Goal: Task Accomplishment & Management: Use online tool/utility

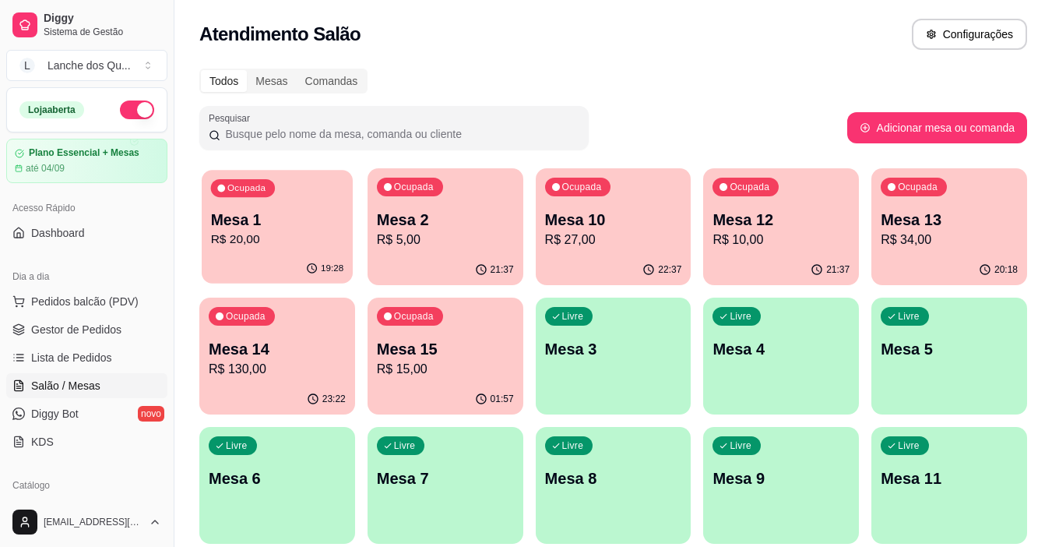
click at [252, 237] on p "R$ 20,00" at bounding box center [277, 240] width 133 height 18
click at [611, 367] on div "Livre Mesa 3" at bounding box center [614, 347] width 156 height 98
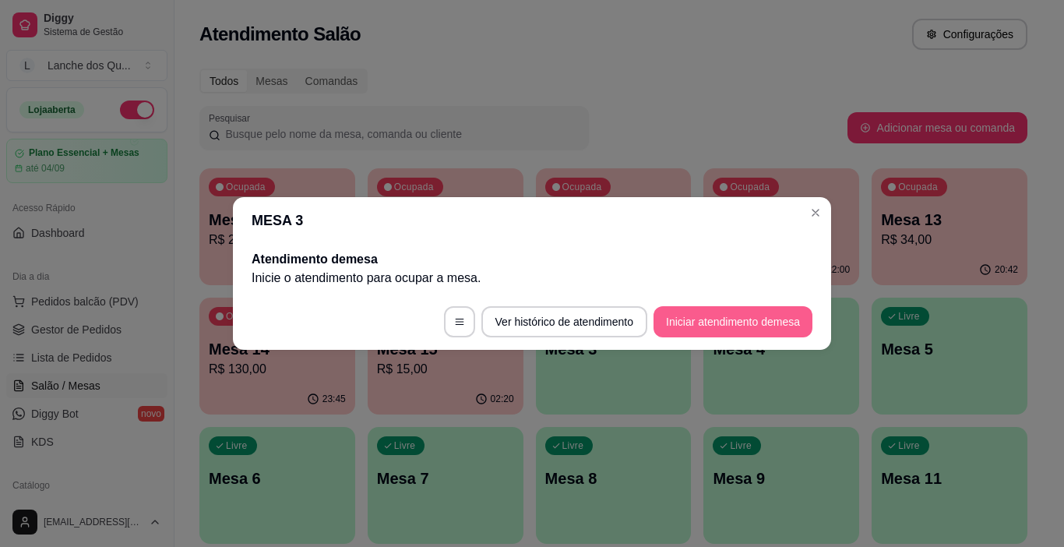
click at [699, 323] on button "Iniciar atendimento de mesa" at bounding box center [732, 321] width 159 height 31
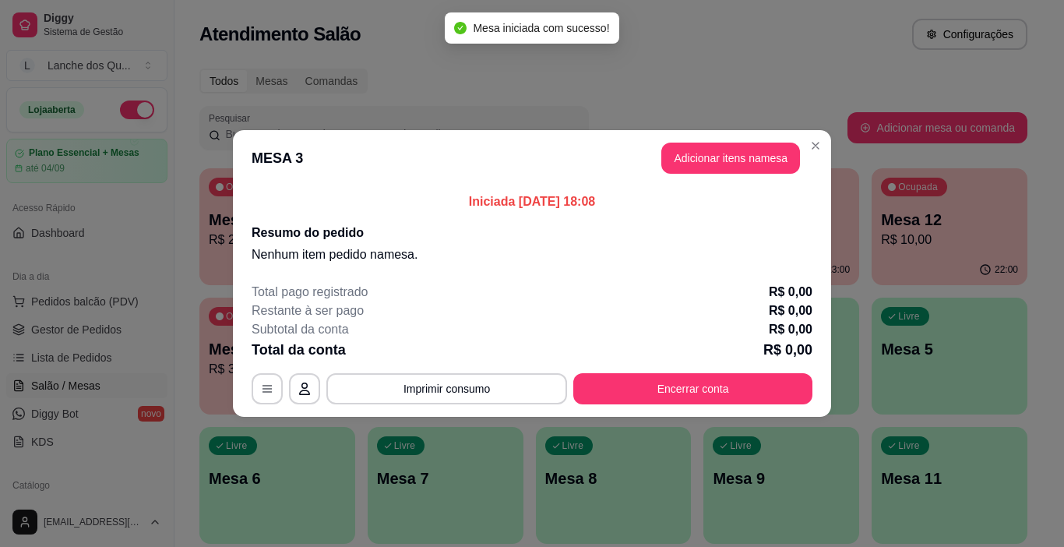
click at [713, 160] on button "Adicionar itens na mesa" at bounding box center [730, 158] width 139 height 31
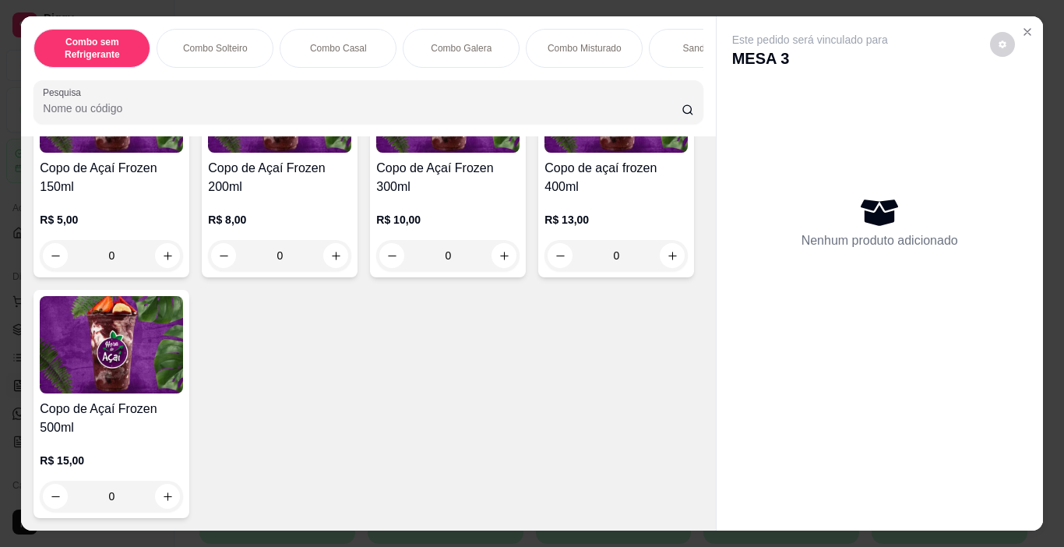
scroll to position [5218, 0]
click at [494, 271] on div "0" at bounding box center [447, 255] width 143 height 31
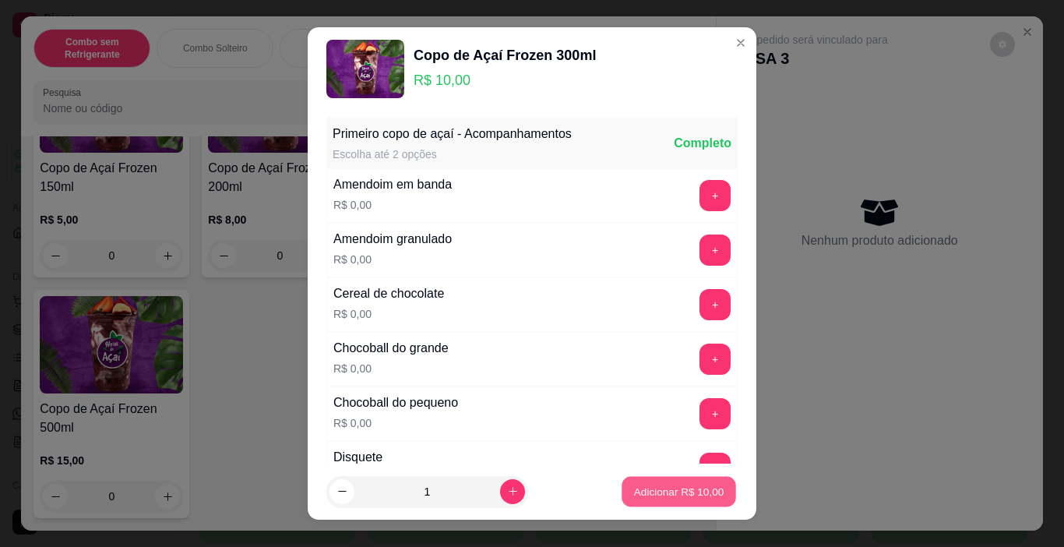
click at [636, 493] on p "Adicionar R$ 10,00" at bounding box center [679, 491] width 90 height 15
type input "1"
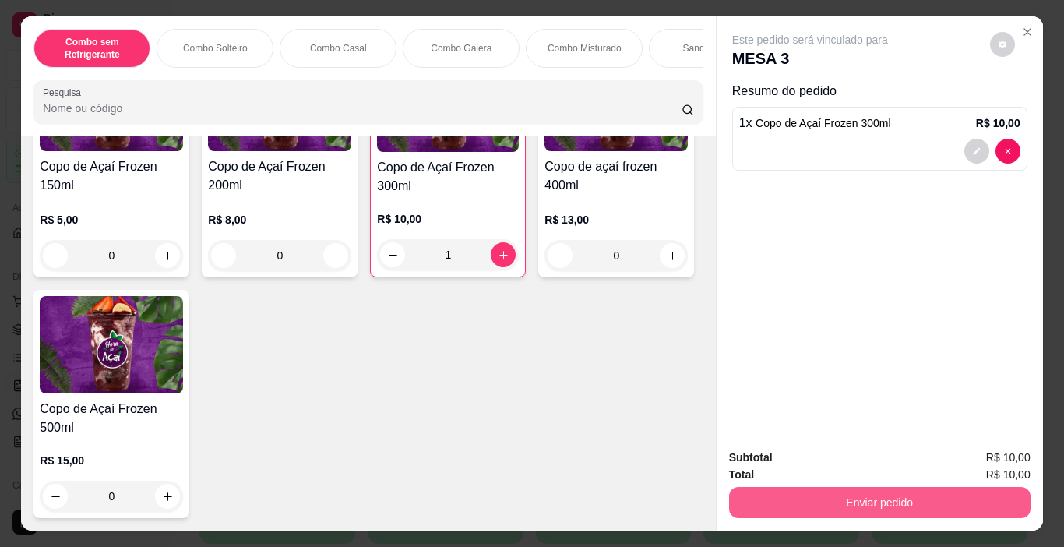
click at [784, 489] on button "Enviar pedido" at bounding box center [879, 502] width 301 height 31
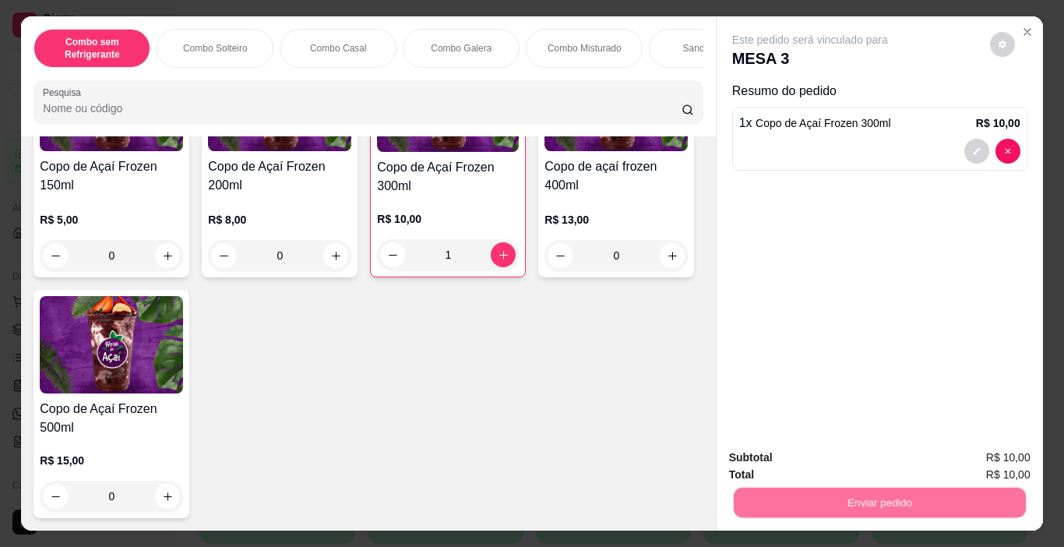
click at [805, 464] on button "Não registrar e enviar pedido" at bounding box center [827, 457] width 157 height 29
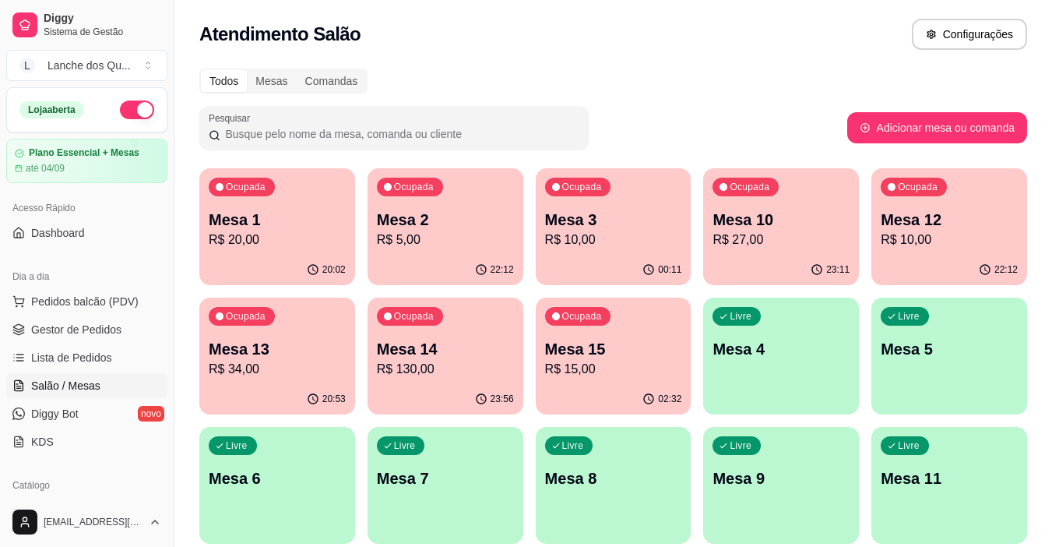
click at [925, 228] on p "Mesa 12" at bounding box center [949, 220] width 137 height 22
click at [638, 220] on p "Mesa 3" at bounding box center [613, 220] width 137 height 22
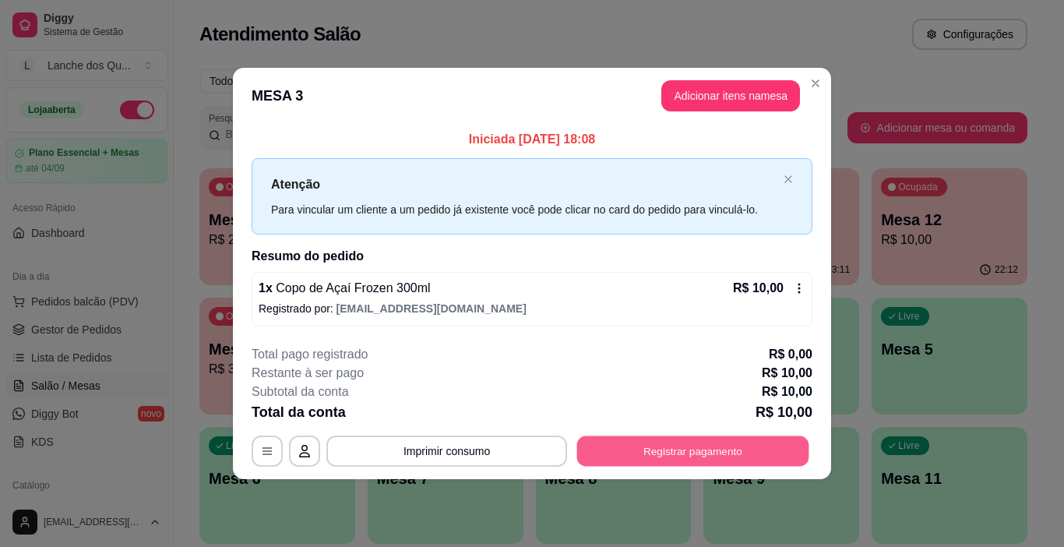
click at [699, 449] on button "Registrar pagamento" at bounding box center [693, 450] width 232 height 30
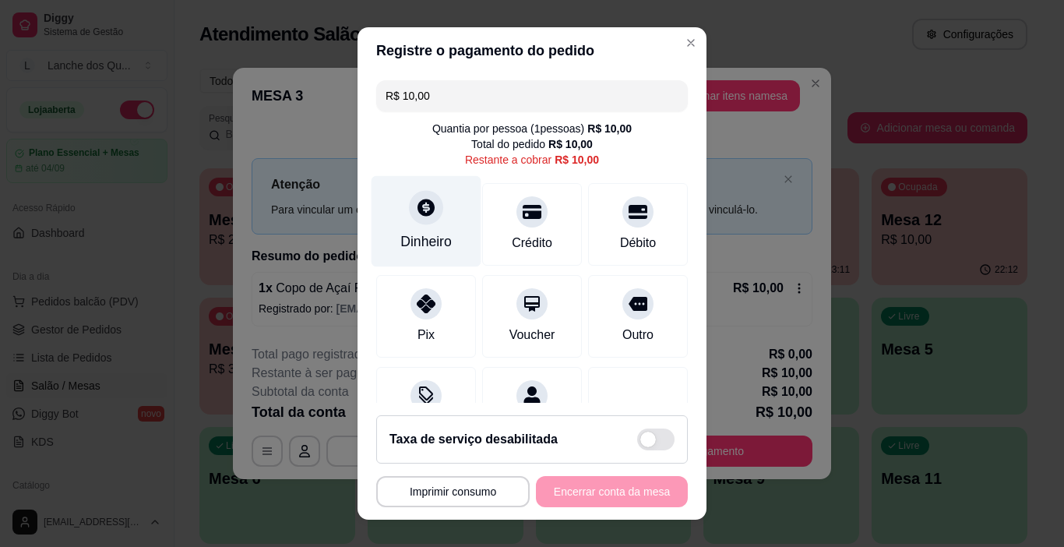
click at [423, 236] on div "Dinheiro" at bounding box center [425, 241] width 51 height 20
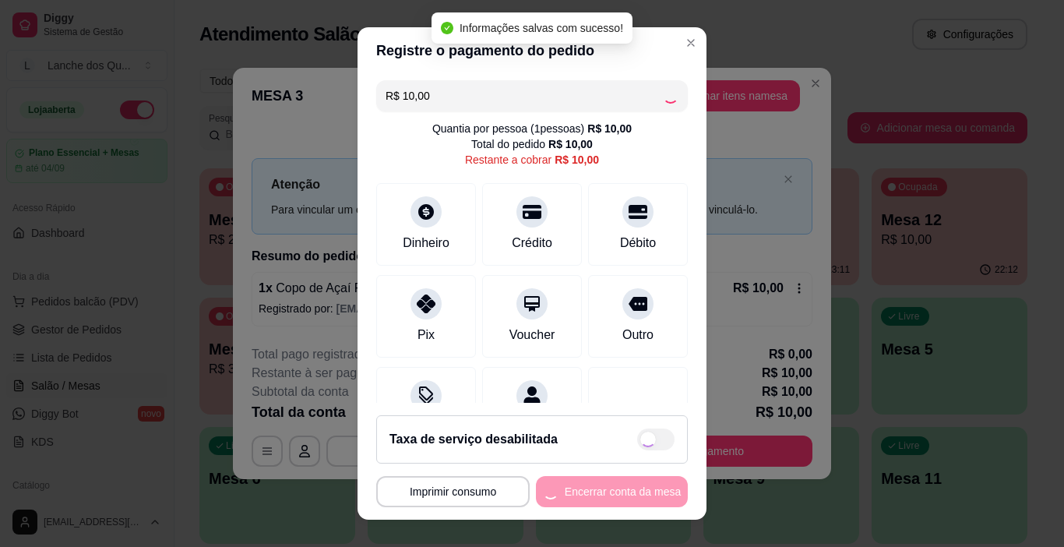
type input "R$ 0,00"
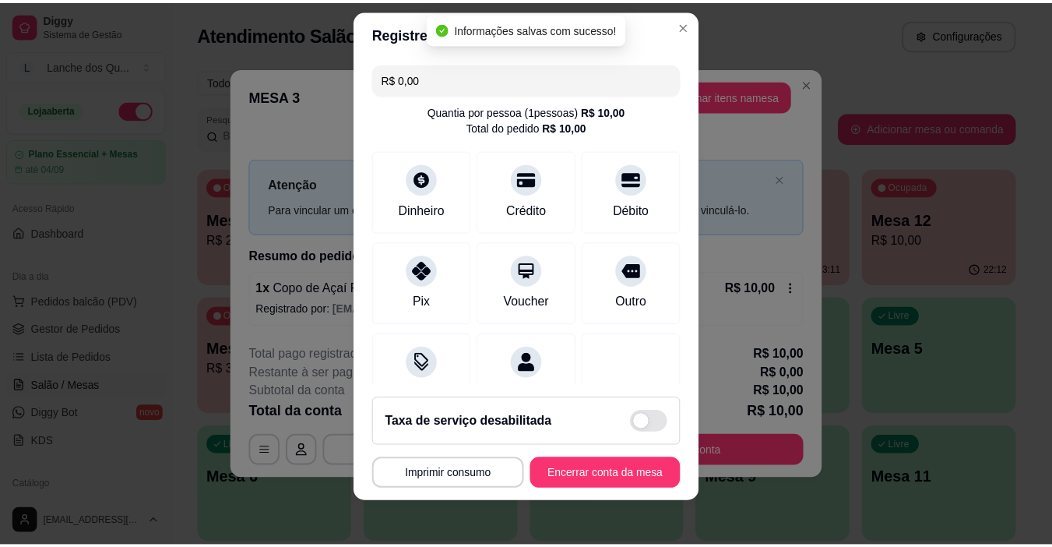
scroll to position [23, 0]
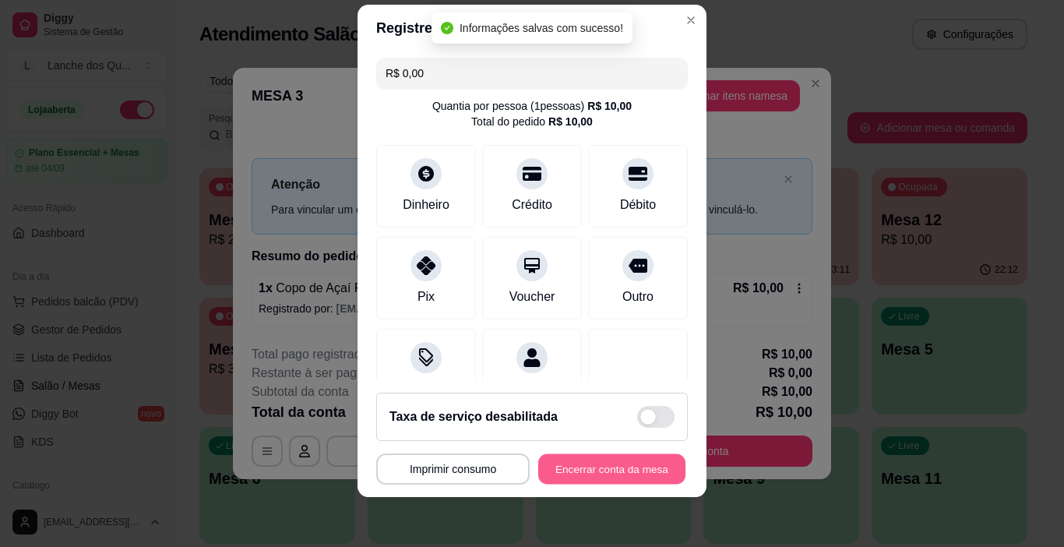
click at [631, 467] on button "Encerrar conta da mesa" at bounding box center [611, 469] width 147 height 30
